Goal: Transaction & Acquisition: Obtain resource

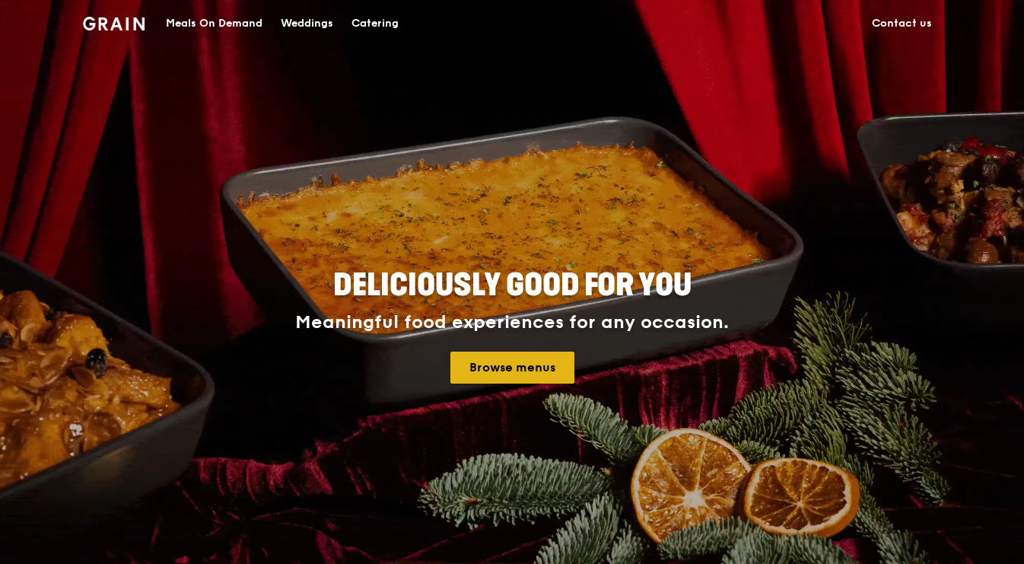
click at [537, 374] on link "Browse menus" at bounding box center [512, 368] width 124 height 32
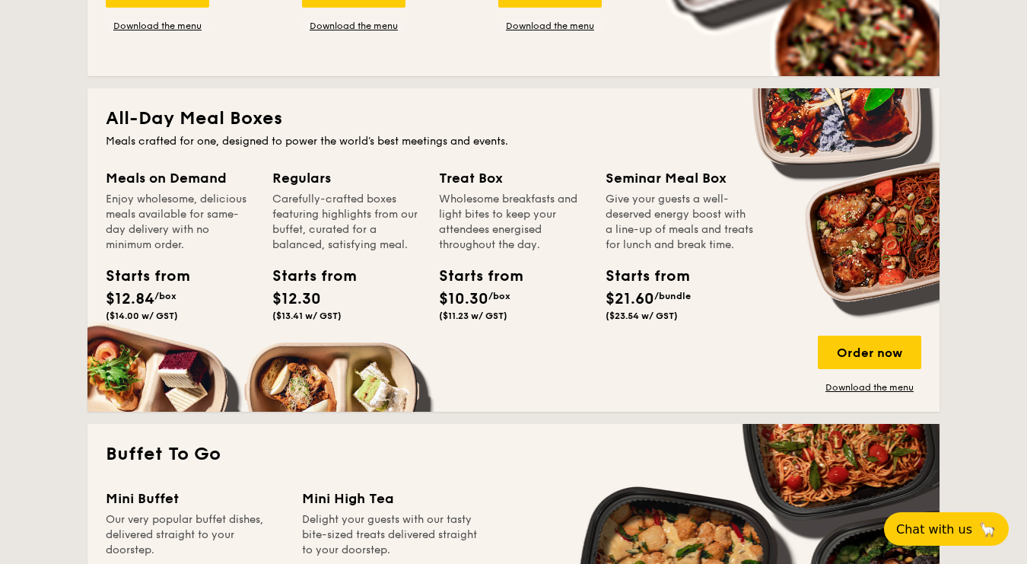
scroll to position [916, 0]
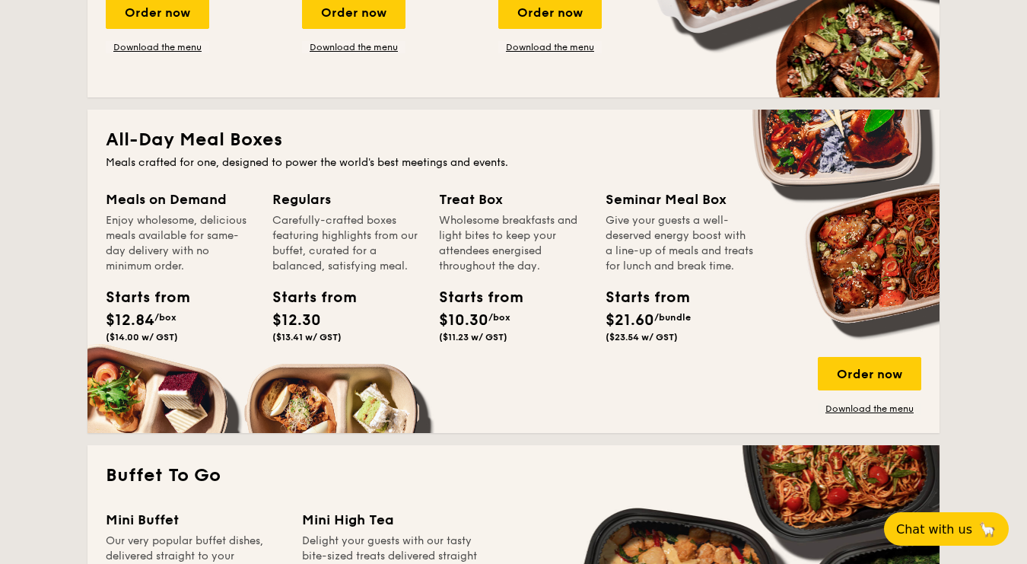
click at [880, 415] on div "All-Day Meal Boxes Meals crafted for one, designed to power the world's best me…" at bounding box center [513, 271] width 852 height 323
click at [875, 409] on link "Download the menu" at bounding box center [869, 408] width 103 height 12
